Goal: Task Accomplishment & Management: Manage account settings

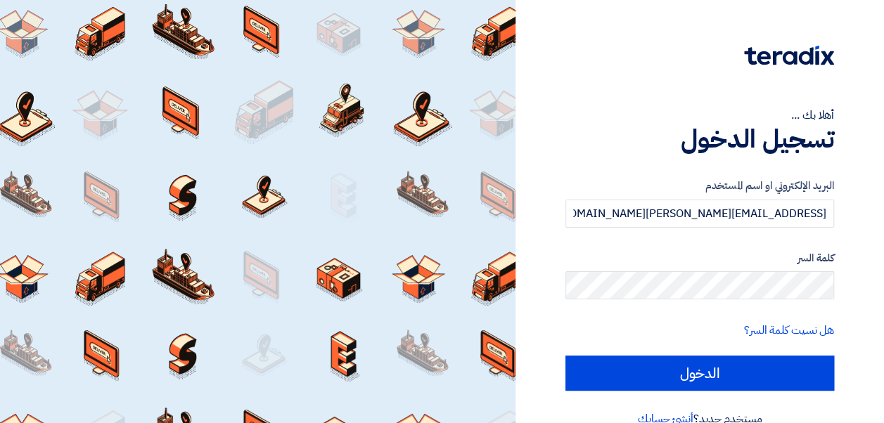
click at [552, 157] on div "أهلا بك ... تسجيل الدخول البريد الإلكتروني او اسم المستخدم [EMAIL_ADDRESS][PERS…" at bounding box center [699, 225] width 347 height 450
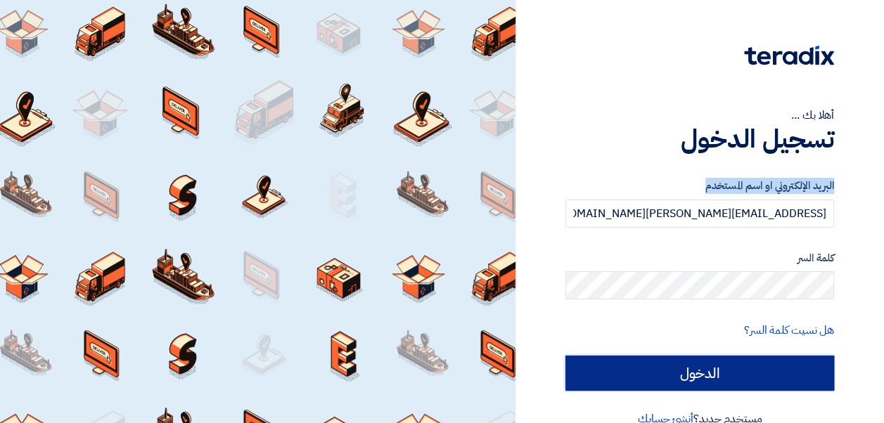
click at [675, 366] on input "الدخول" at bounding box center [700, 373] width 269 height 35
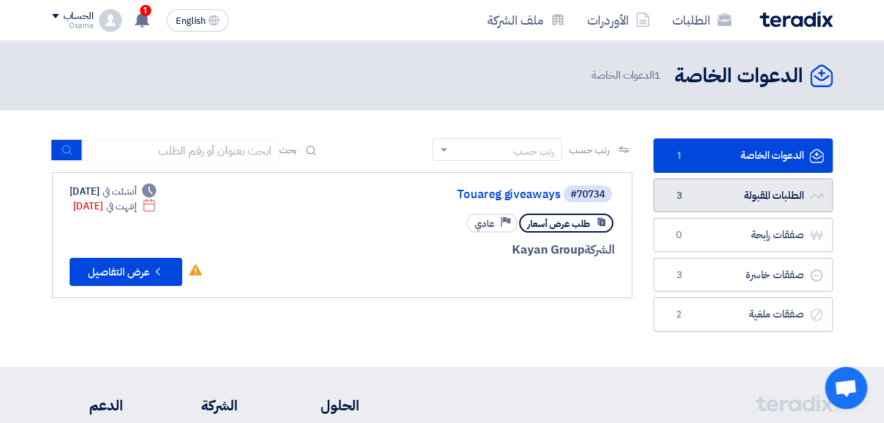
click at [704, 203] on link "الطلبات المقبولة الطلبات المقبولة 3" at bounding box center [742, 196] width 179 height 34
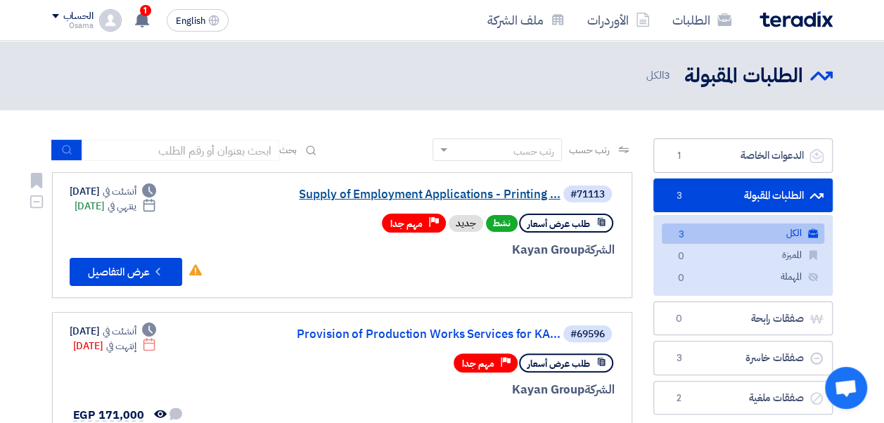
click at [470, 195] on link "Supply of Employment Applications - Printing ..." at bounding box center [419, 195] width 281 height 13
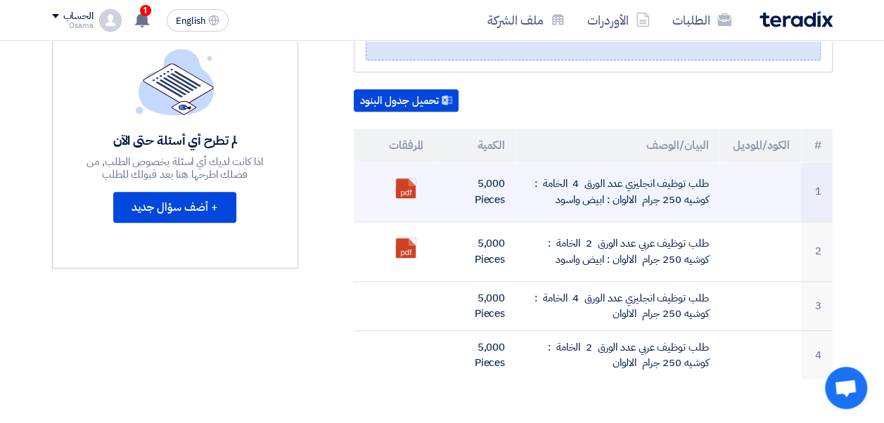
scroll to position [422, 0]
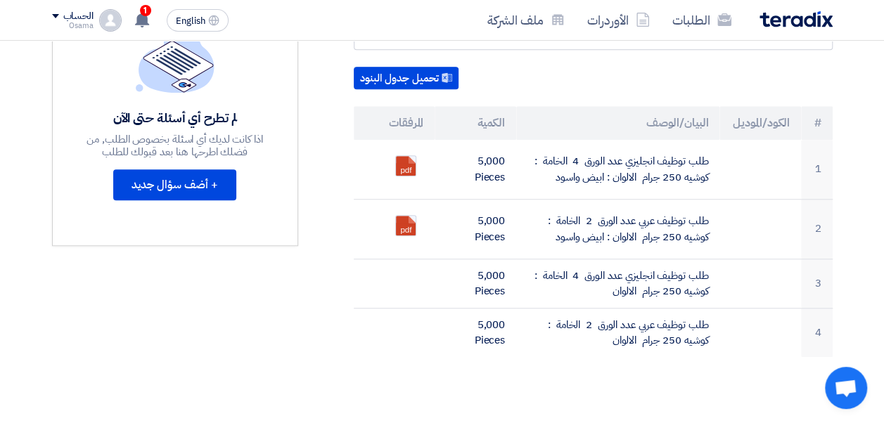
click at [517, 407] on p at bounding box center [593, 414] width 479 height 14
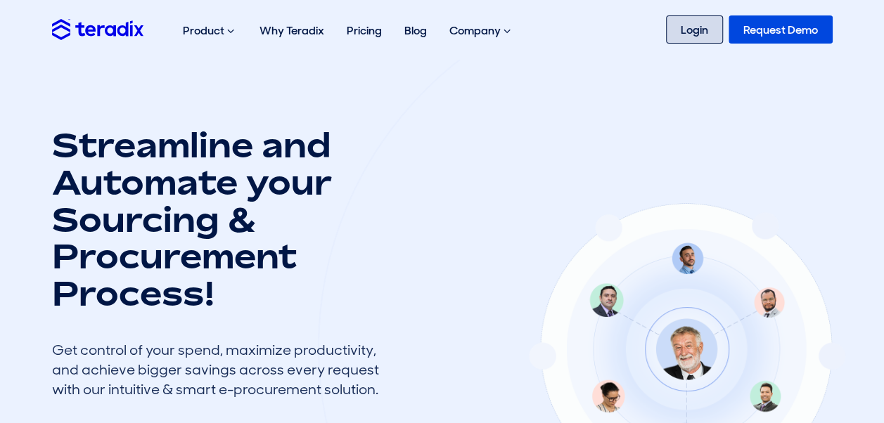
click at [702, 25] on link "Login" at bounding box center [694, 29] width 57 height 28
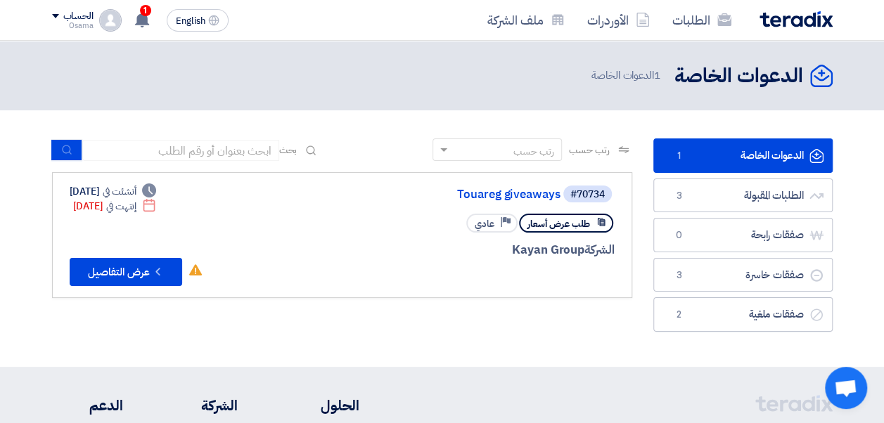
click at [55, 14] on span at bounding box center [55, 16] width 7 height 4
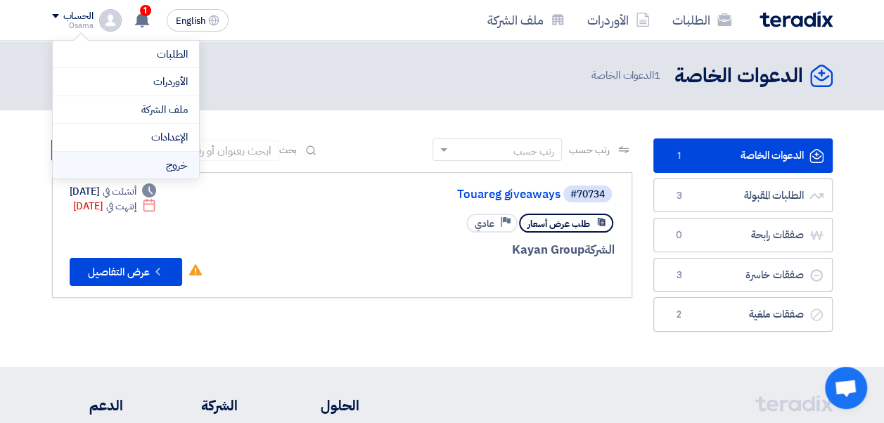
click at [146, 158] on li "خروج" at bounding box center [126, 165] width 146 height 27
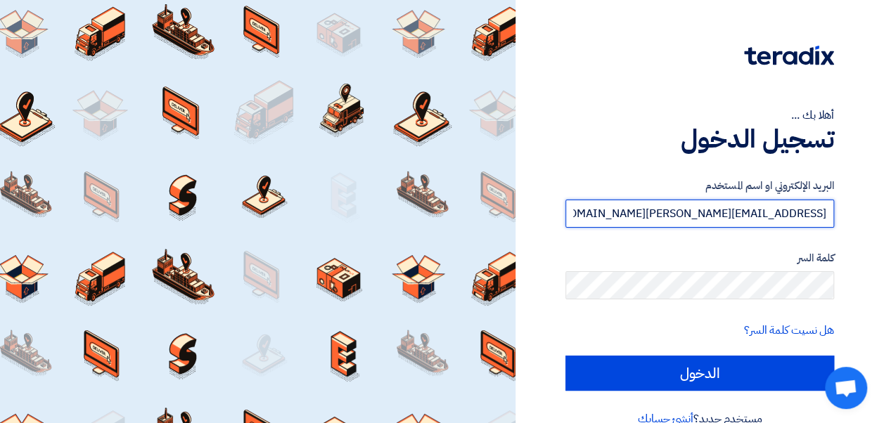
click at [638, 217] on input "osama.abdelaziz@leapeg.com" at bounding box center [700, 214] width 269 height 28
type input "amr.nada@leapeg.com"
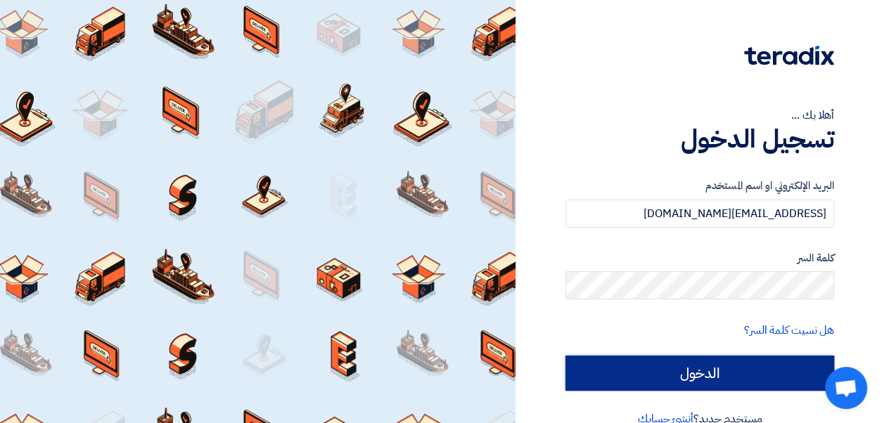
click at [649, 371] on input "الدخول" at bounding box center [700, 373] width 269 height 35
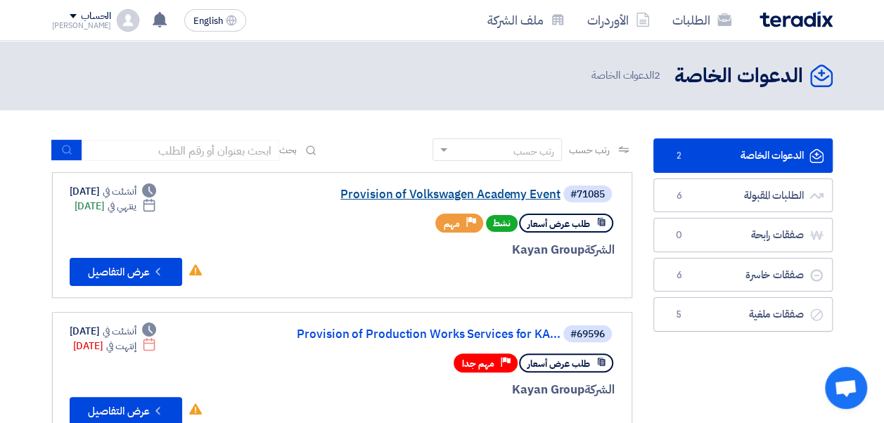
click at [463, 195] on link "Provision of Volkswagen Academy Event" at bounding box center [419, 195] width 281 height 13
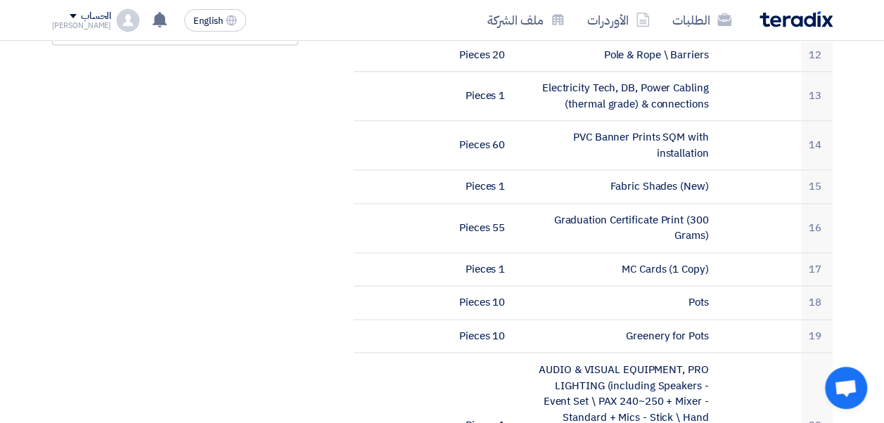
scroll to position [985, 0]
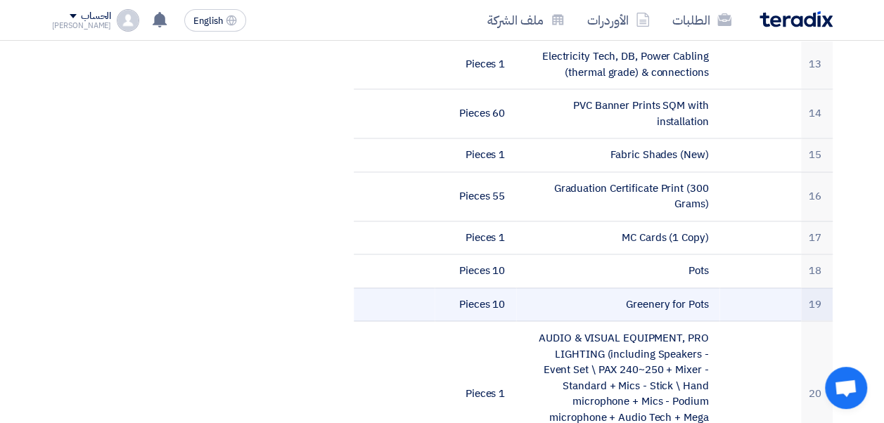
drag, startPoint x: 626, startPoint y: 279, endPoint x: 668, endPoint y: 283, distance: 42.4
click at [668, 288] on td "Greenery for Pots" at bounding box center [617, 305] width 203 height 34
copy td "Greenery"
click at [596, 288] on td "Greenery for Pots" at bounding box center [617, 305] width 203 height 34
drag, startPoint x: 626, startPoint y: 277, endPoint x: 670, endPoint y: 285, distance: 44.3
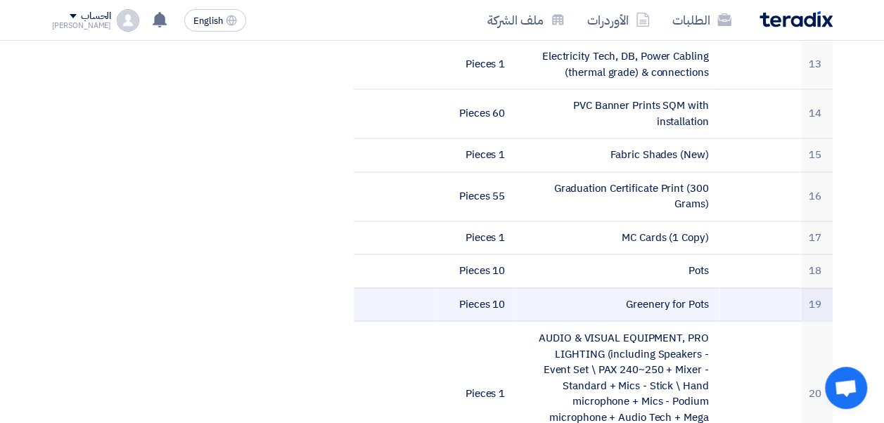
click at [670, 288] on td "Greenery for Pots" at bounding box center [617, 305] width 203 height 34
copy td "Greenery"
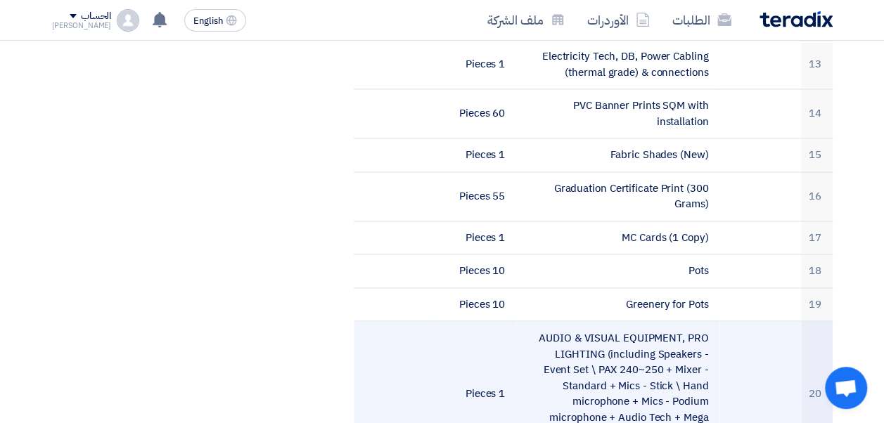
click at [741, 321] on td at bounding box center [761, 393] width 82 height 144
